Goal: Task Accomplishment & Management: Manage account settings

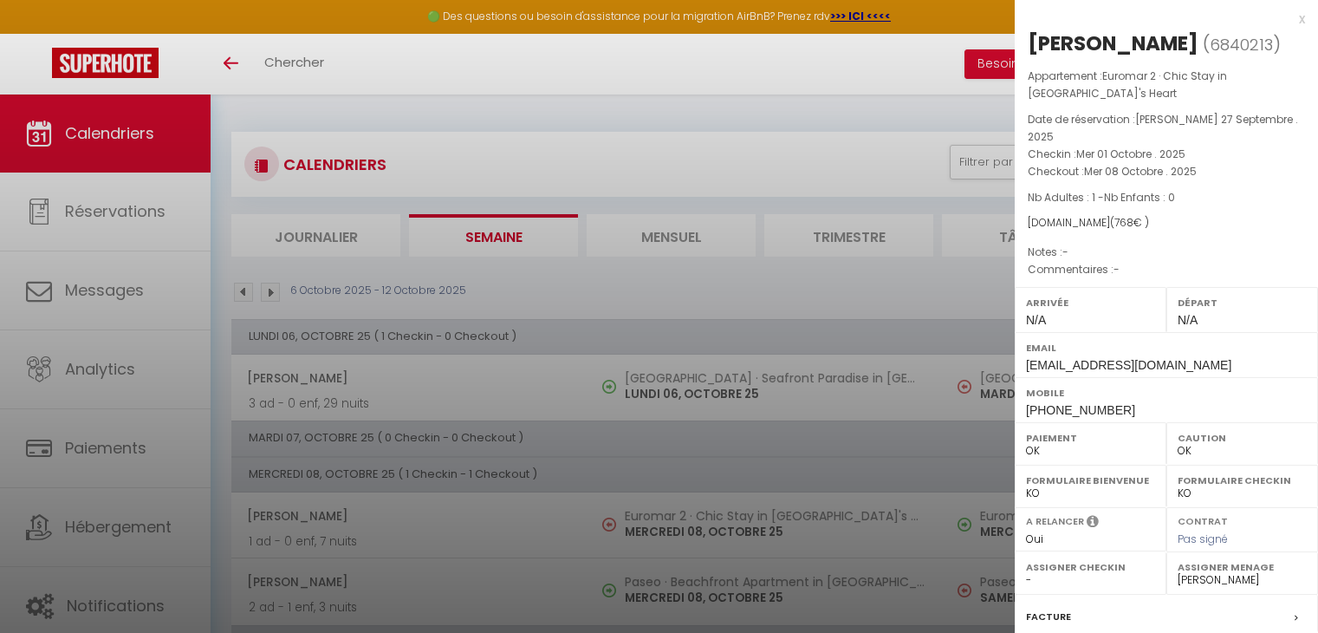
select select "0"
select select "46538"
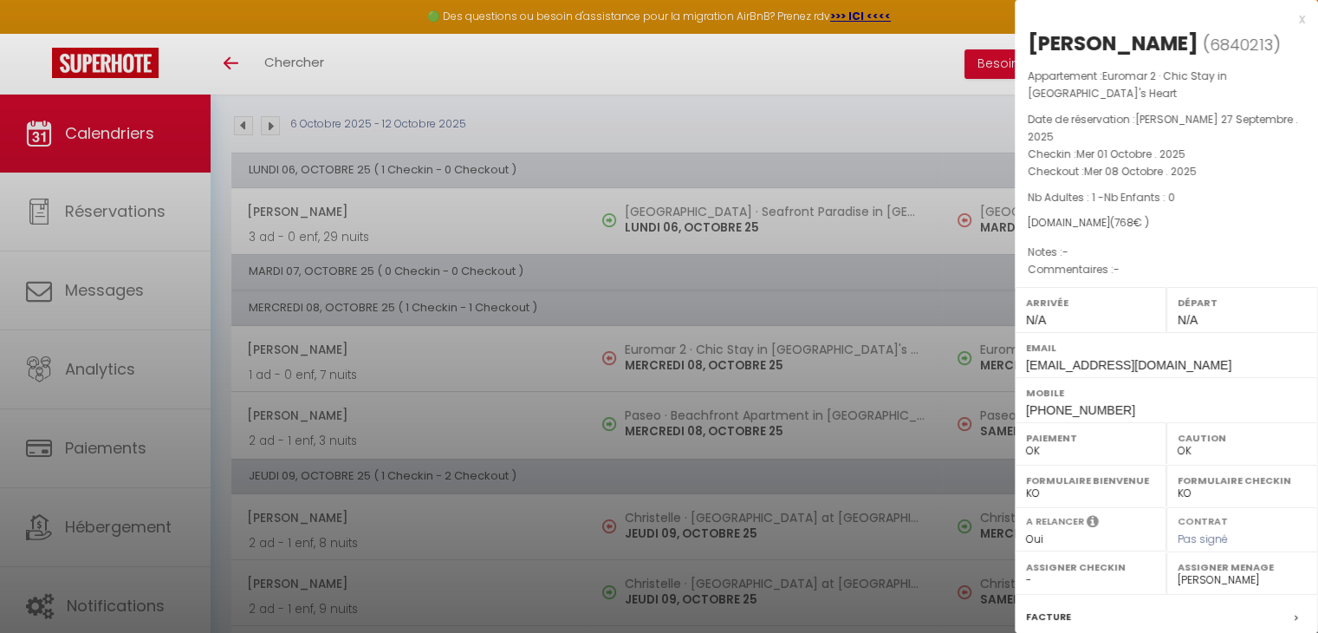
click at [492, 335] on div at bounding box center [659, 316] width 1318 height 633
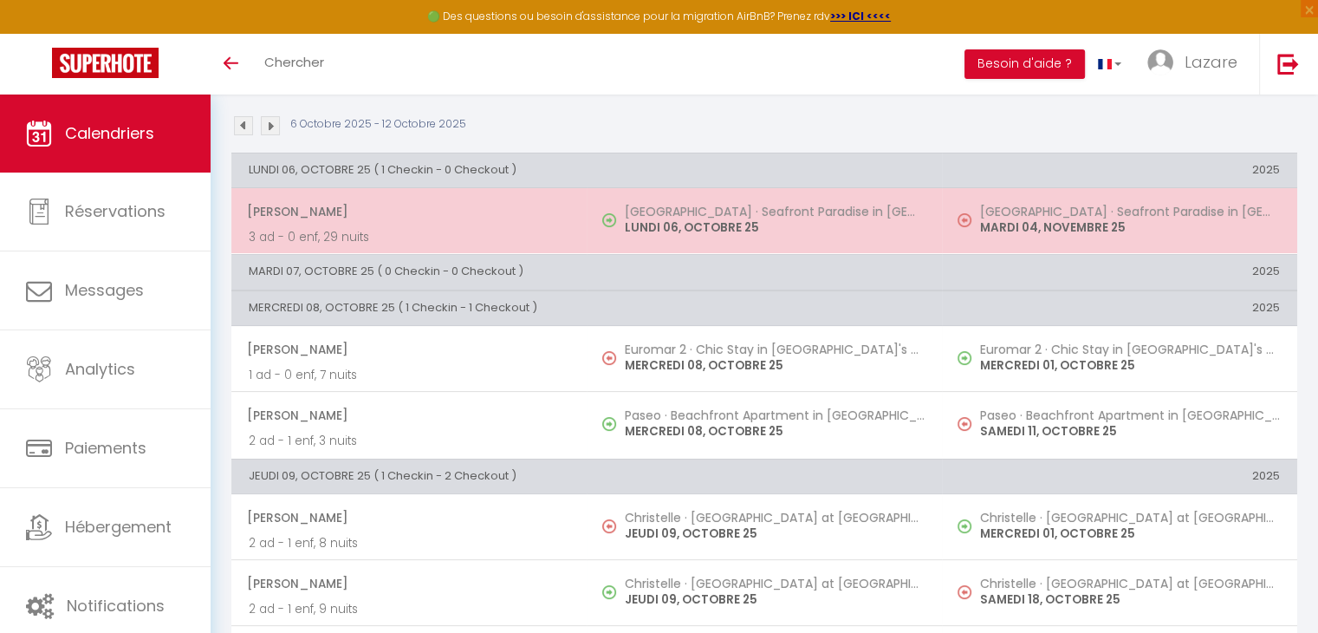
scroll to position [0, 0]
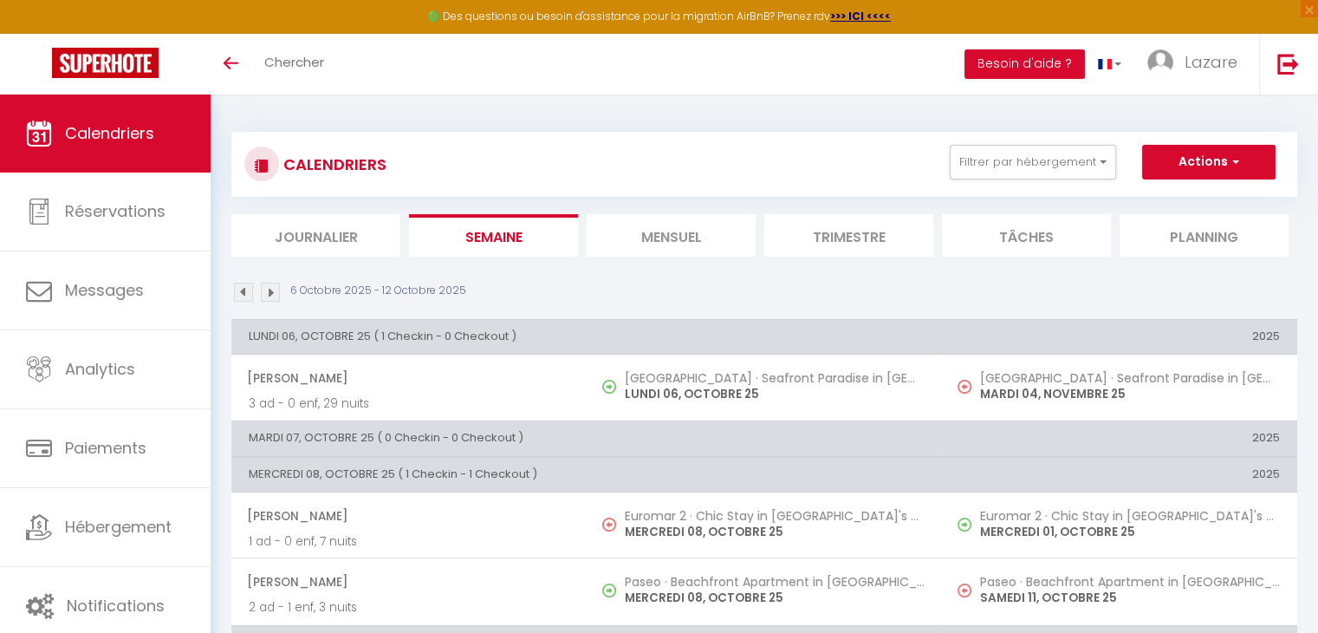
click at [651, 253] on li "Mensuel" at bounding box center [671, 235] width 169 height 42
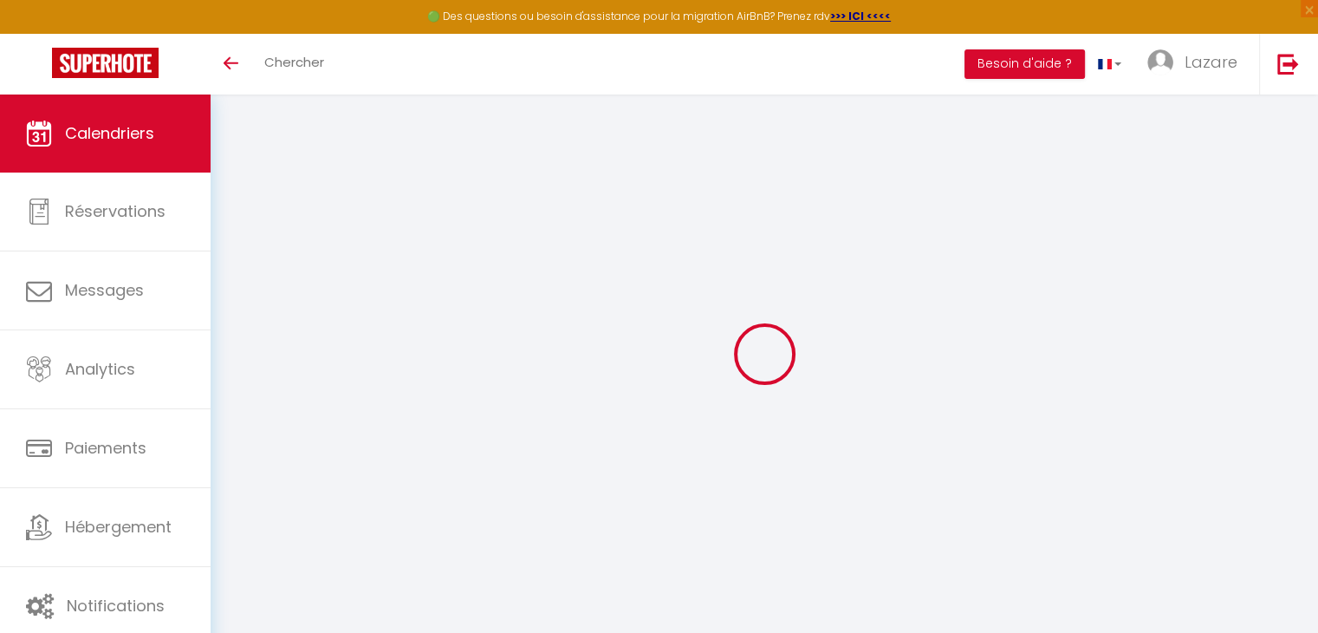
select select "0"
select select "46538"
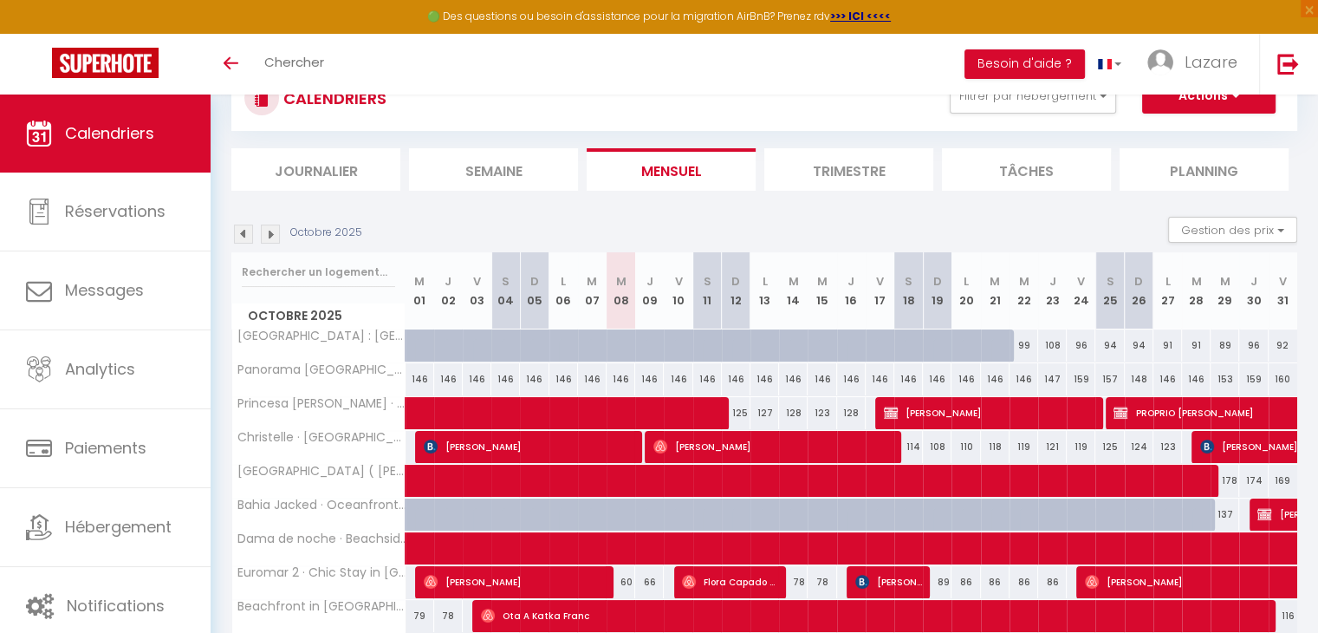
scroll to position [166, 0]
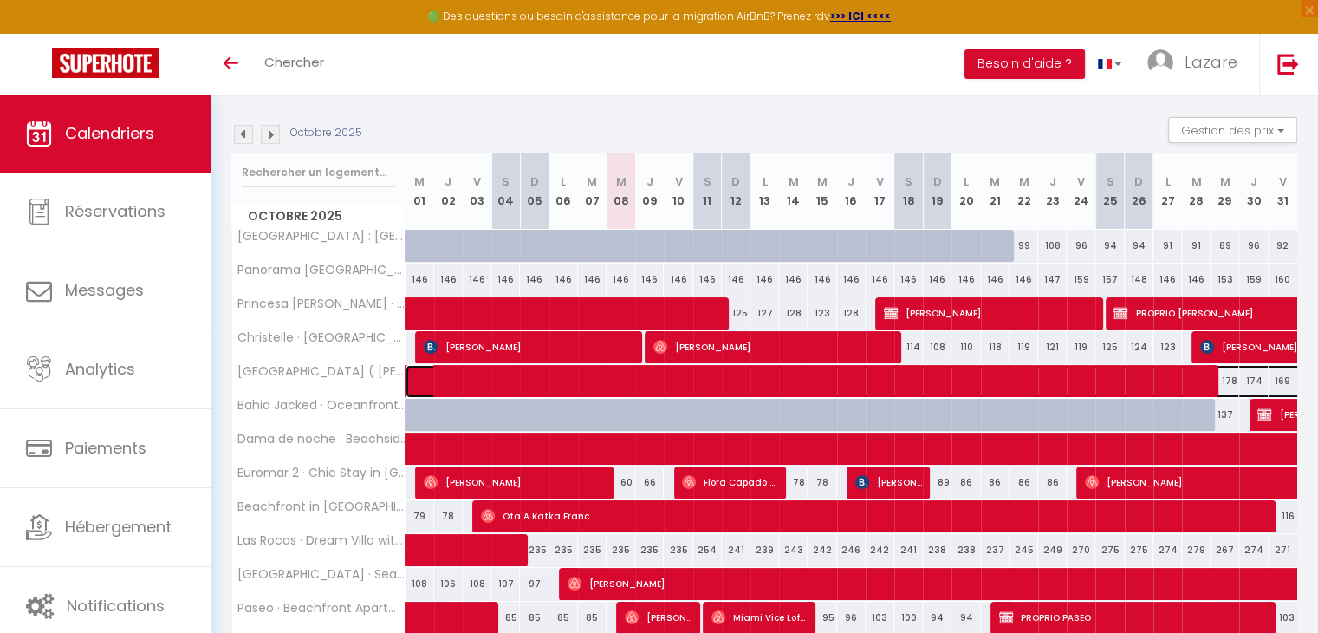
click at [1137, 371] on span at bounding box center [982, 381] width 1116 height 33
select select "KO"
